Goal: Transaction & Acquisition: Purchase product/service

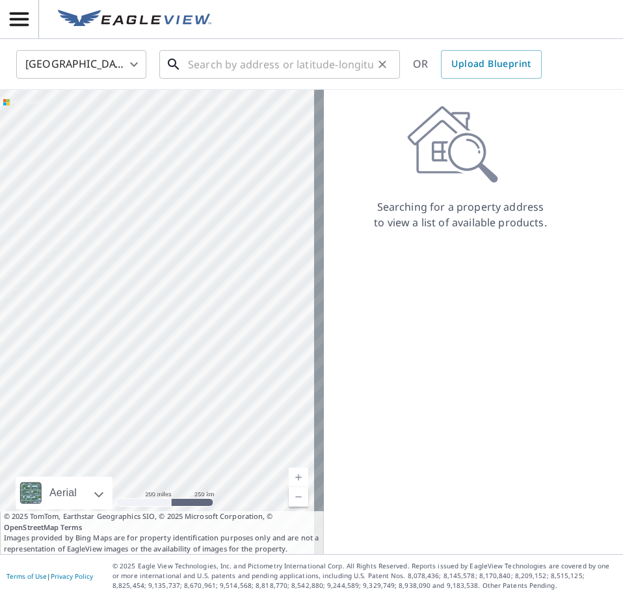
click at [196, 63] on input "text" at bounding box center [280, 64] width 185 height 36
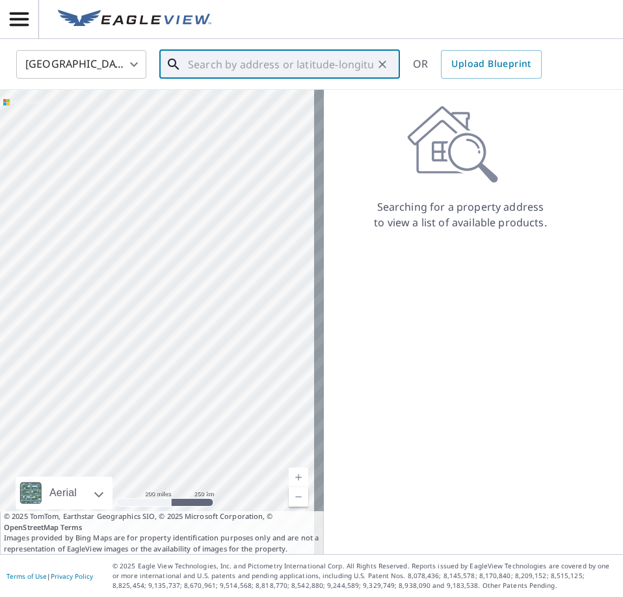
paste input "[STREET_ADDRESS][PERSON_NAME]"
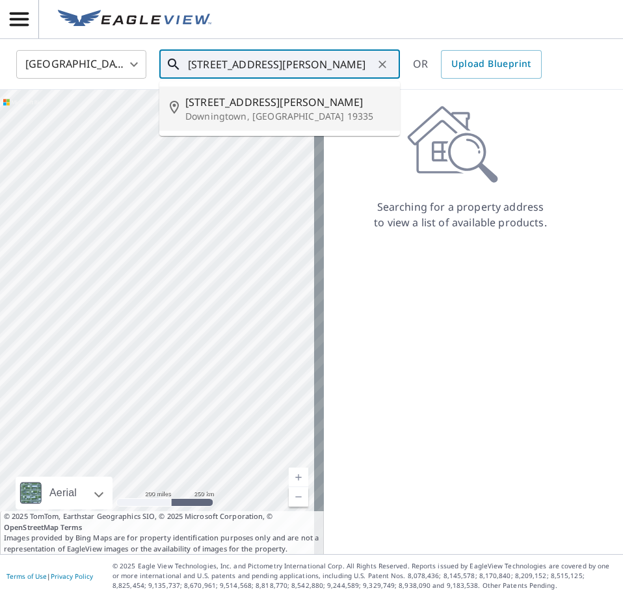
click at [203, 101] on span "[STREET_ADDRESS][PERSON_NAME]" at bounding box center [287, 102] width 204 height 16
type input "[STREET_ADDRESS][PERSON_NAME][PERSON_NAME]"
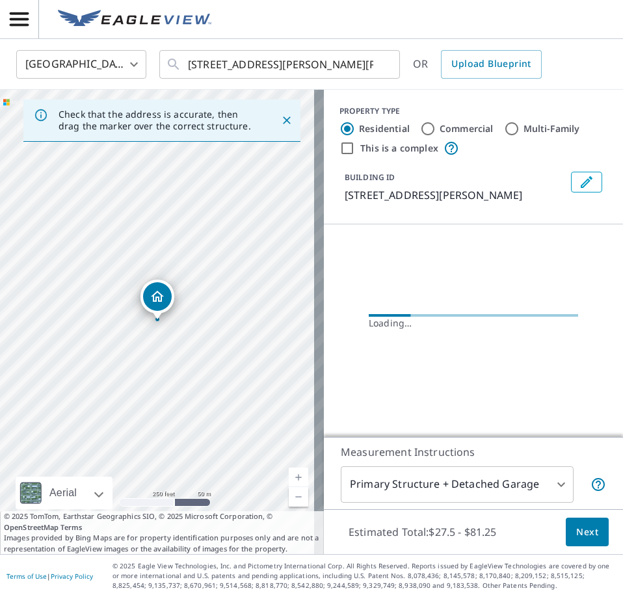
click at [500, 480] on body "LS LS [GEOGRAPHIC_DATA] US ​ [STREET_ADDRESS][PERSON_NAME][PERSON_NAME] ​ OR Up…" at bounding box center [311, 298] width 623 height 597
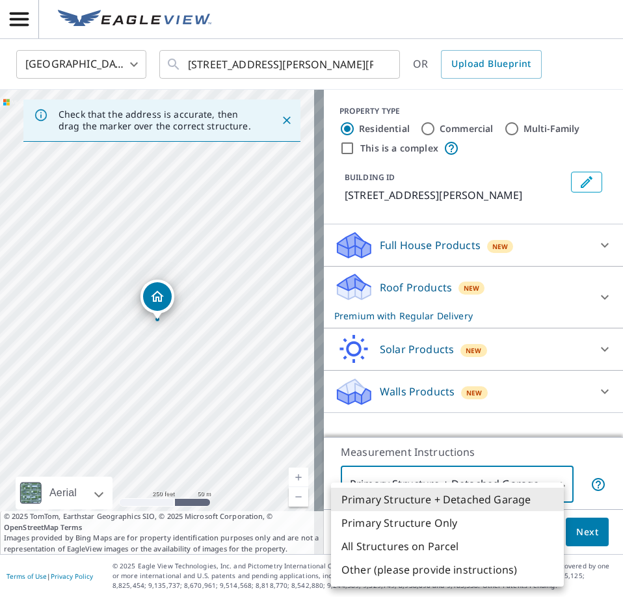
click at [402, 519] on li "Primary Structure Only" at bounding box center [447, 522] width 233 height 23
type input "2"
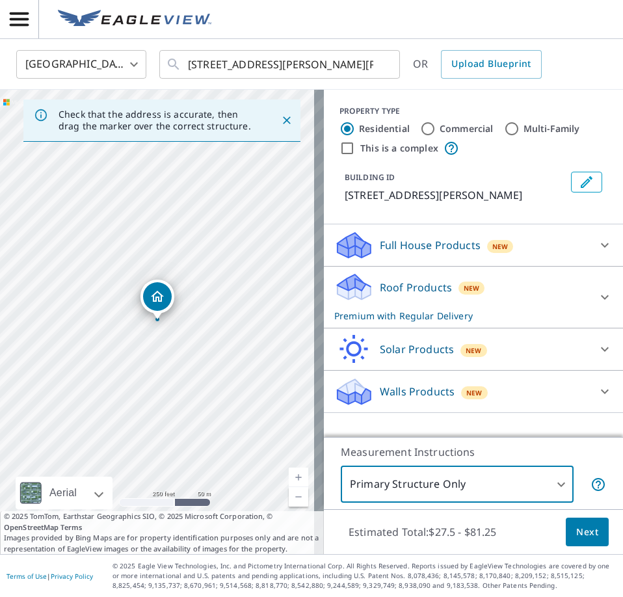
click at [576, 537] on span "Next" at bounding box center [587, 532] width 22 height 16
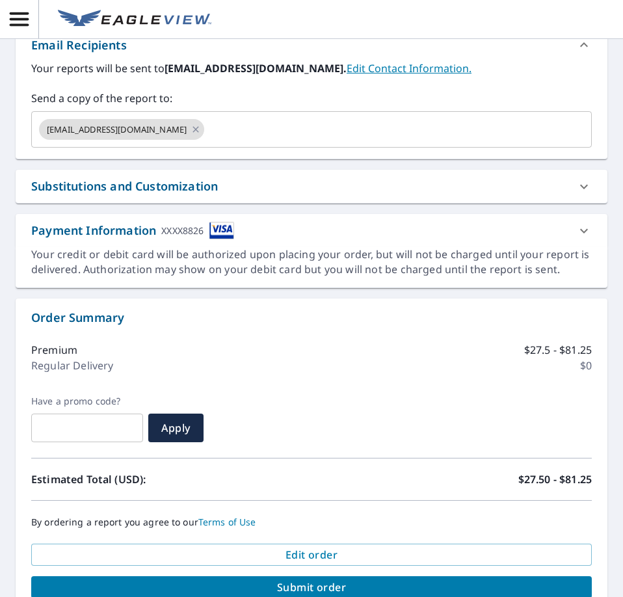
scroll to position [544, 0]
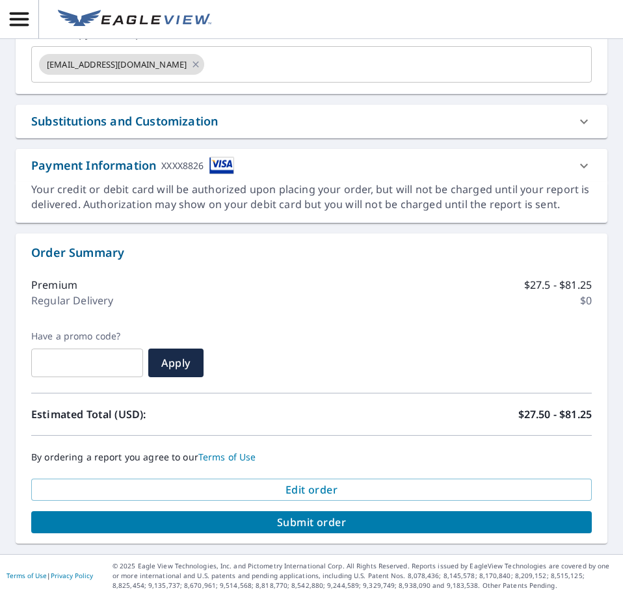
click at [314, 526] on span "Submit order" at bounding box center [312, 522] width 540 height 14
checkbox input "true"
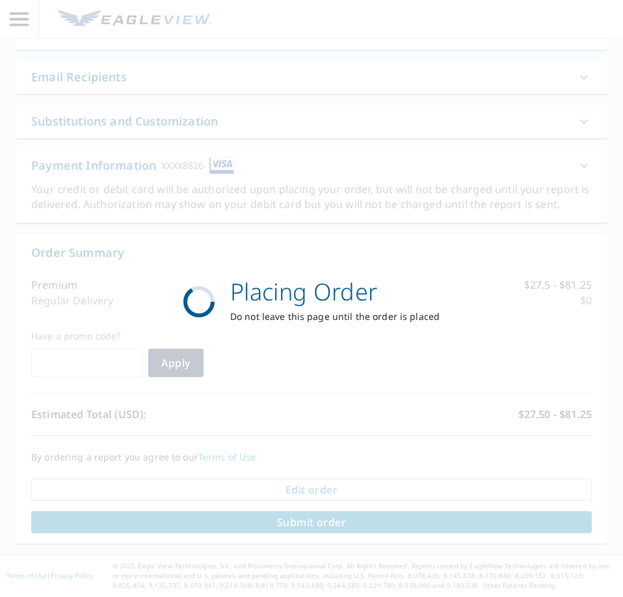
scroll to position [448, 0]
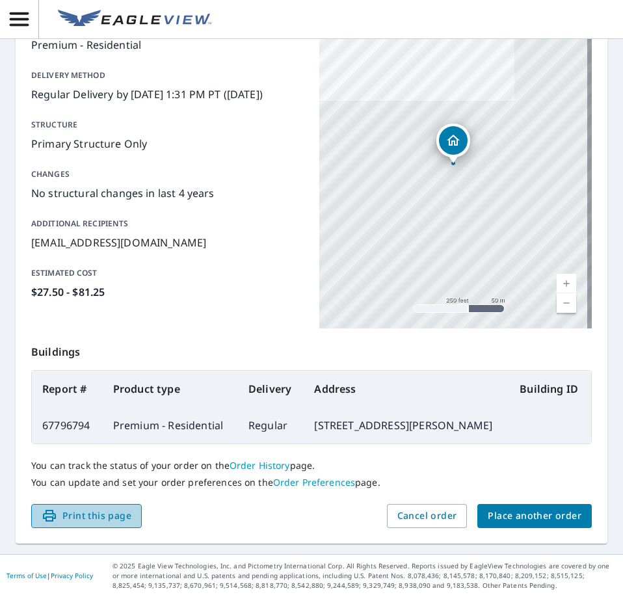
click at [69, 520] on span "Print this page" at bounding box center [87, 516] width 90 height 16
